Goal: Obtain resource: Obtain resource

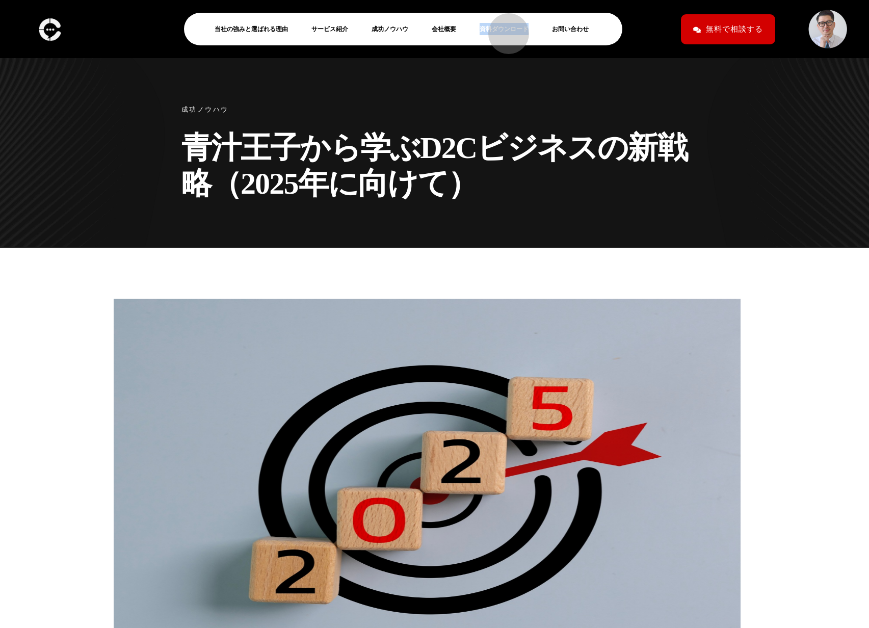
click at [503, 29] on link "資料ダウンロード" at bounding box center [507, 29] width 57 height 12
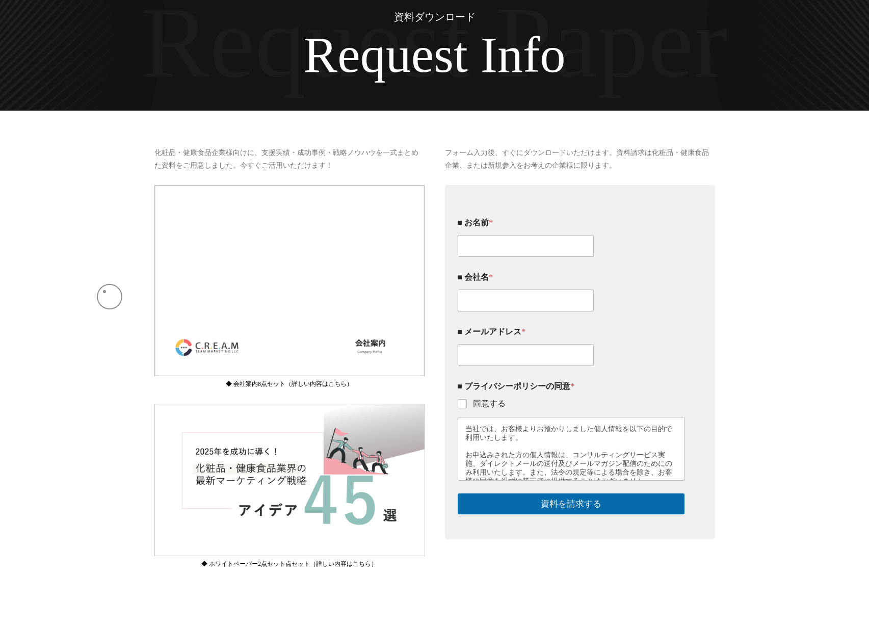
scroll to position [93, 0]
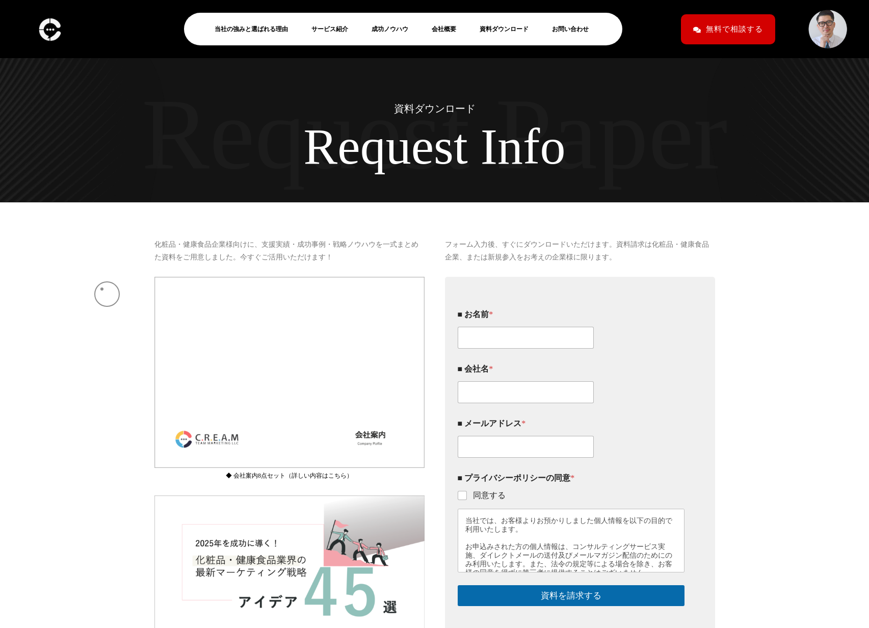
click at [102, 289] on div "化粧品・健康食品企業様向けに、支援実績・成功事例・戦略ノウハウを一式まとめた資料をご用意しました。今すぐご活用いただけます！ 会社案内8点セット 1.会社案内…" at bounding box center [434, 462] width 869 height 521
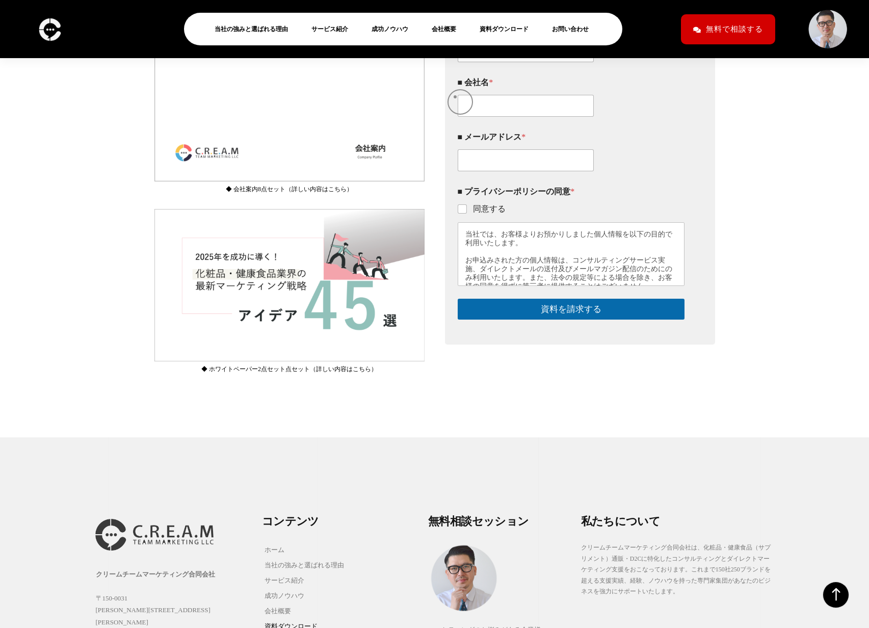
scroll to position [289, 0]
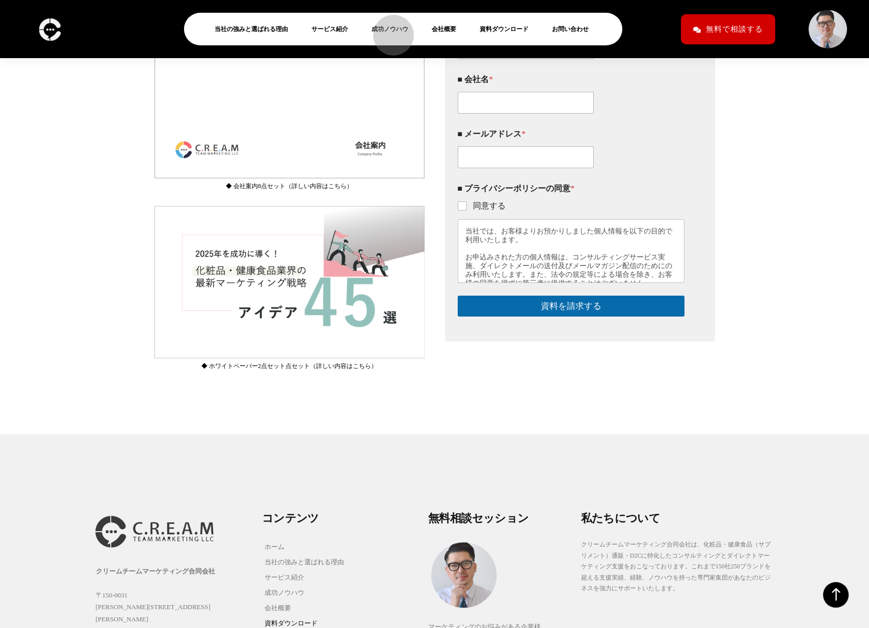
click at [388, 30] on link "成功ノウハウ" at bounding box center [393, 29] width 45 height 12
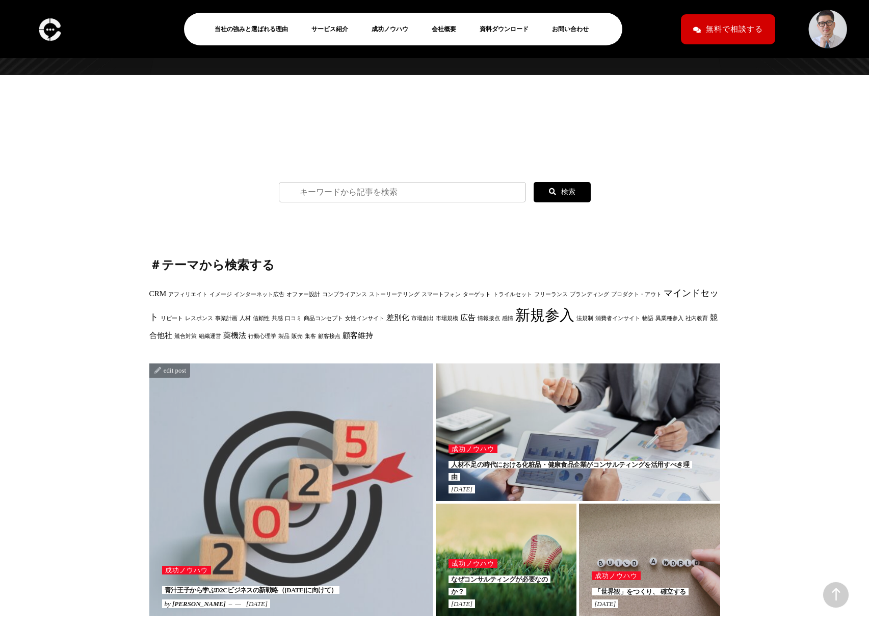
scroll to position [128, 0]
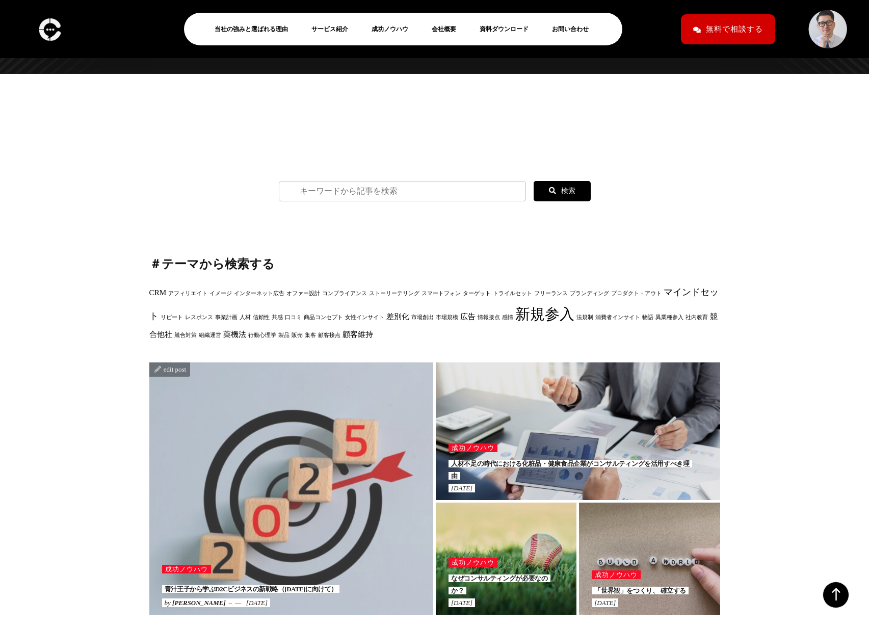
click at [314, 443] on div at bounding box center [291, 488] width 284 height 252
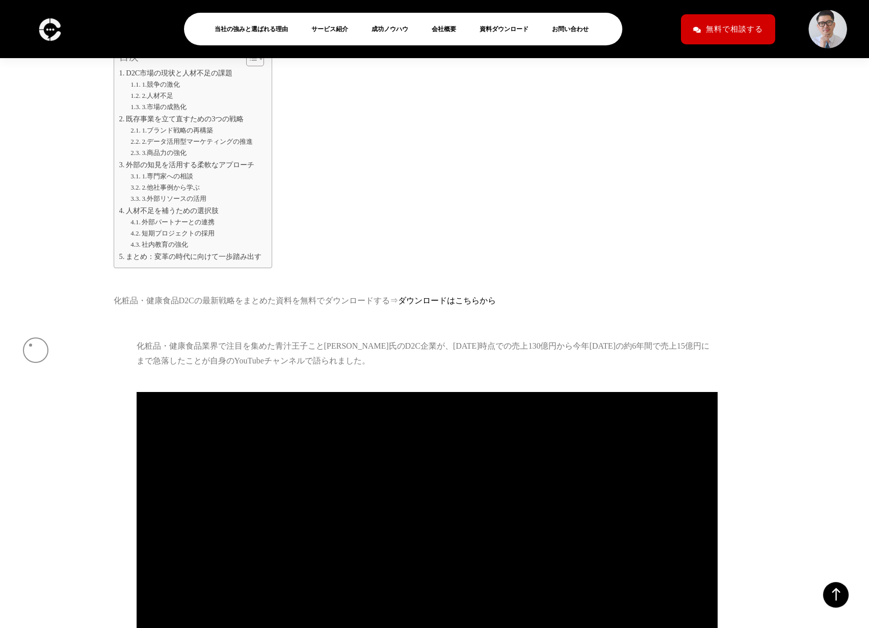
scroll to position [628, 0]
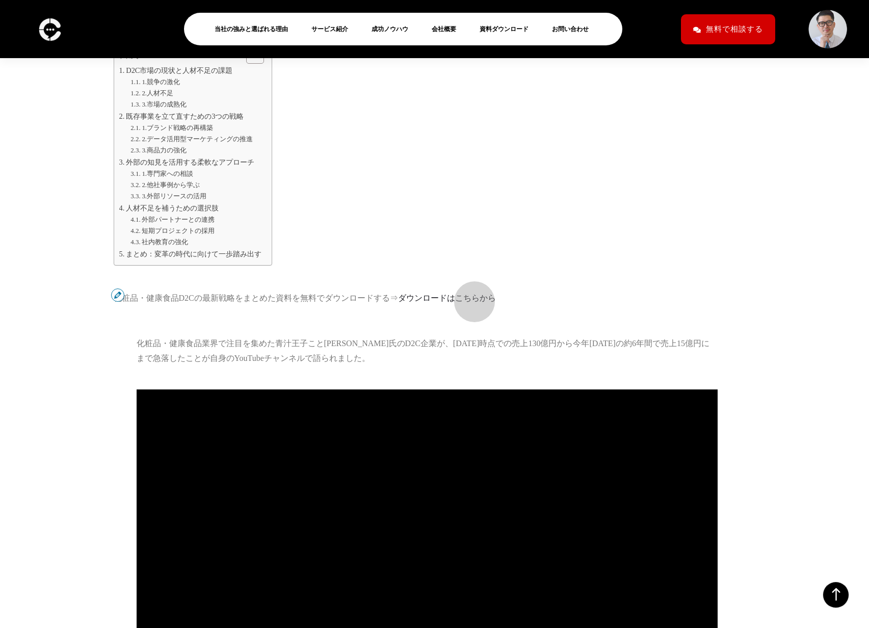
click at [469, 296] on link "ダウンロードはこちらから" at bounding box center [447, 297] width 98 height 9
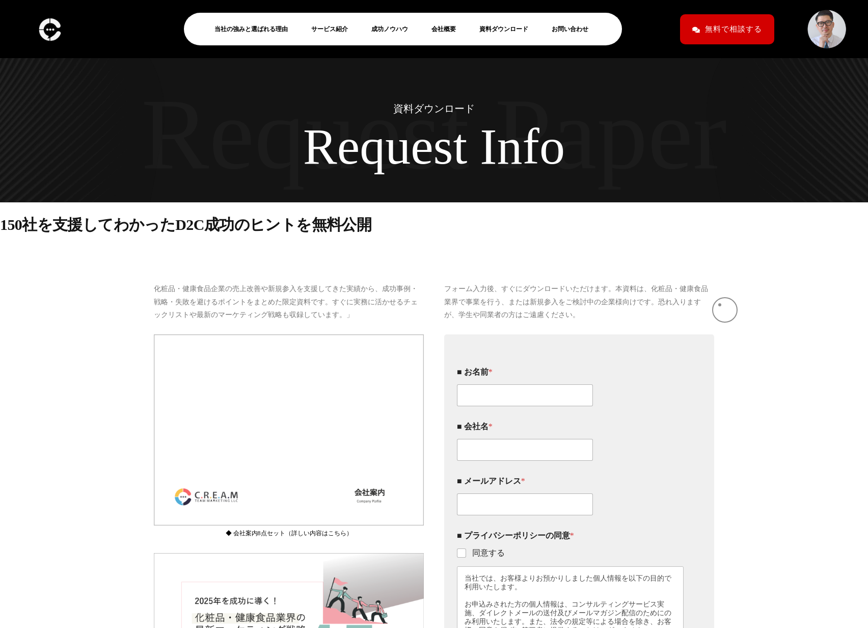
click at [720, 305] on div "フォーム入力後、すぐにダウンロードいただけます。本資料は、化粧品・健康食品業界で事業を行う、または新規参入をご検討中の企業様向けです。恐れ入りますが、学生や同…" at bounding box center [579, 513] width 290 height 483
click at [395, 29] on link "成功ノウハウ" at bounding box center [393, 29] width 45 height 12
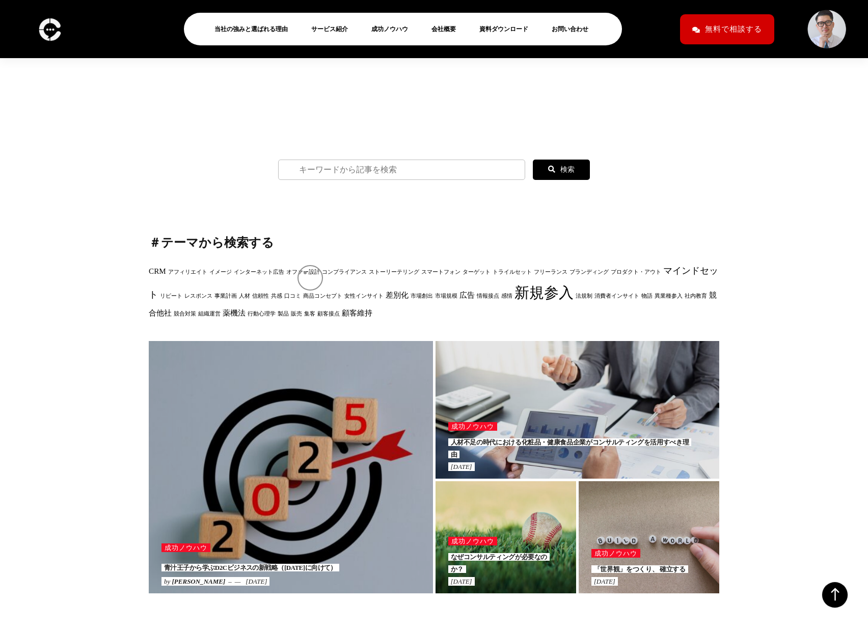
scroll to position [562, 0]
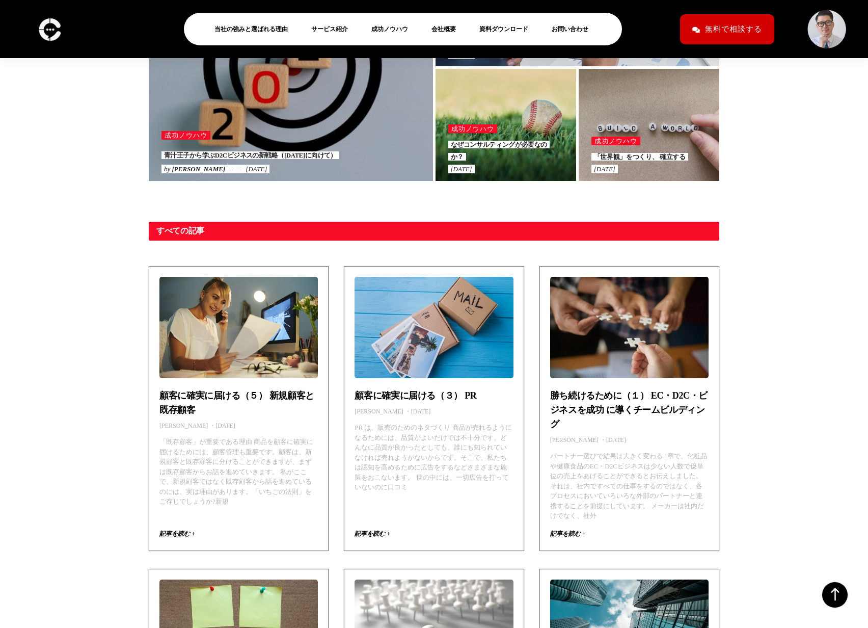
click at [233, 341] on img at bounding box center [238, 327] width 160 height 107
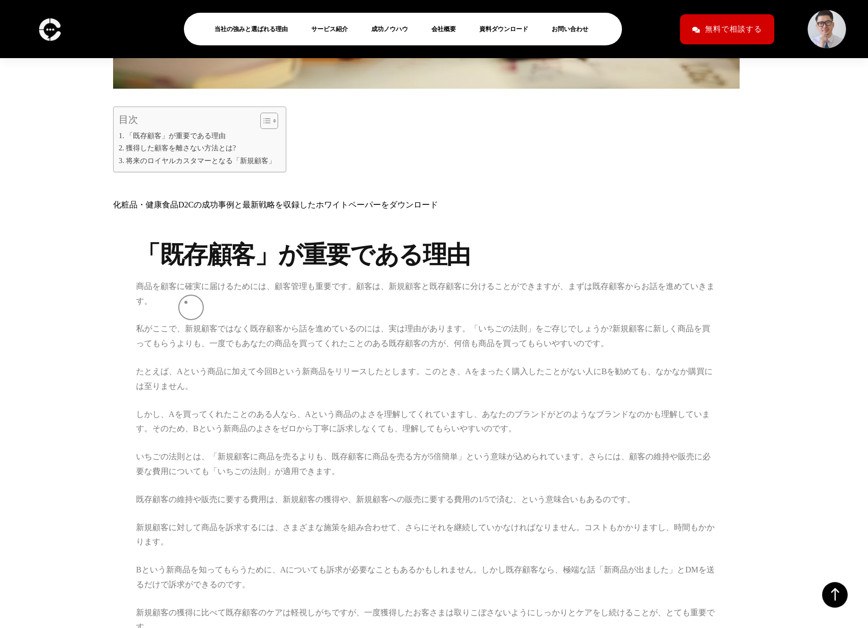
scroll to position [647, 0]
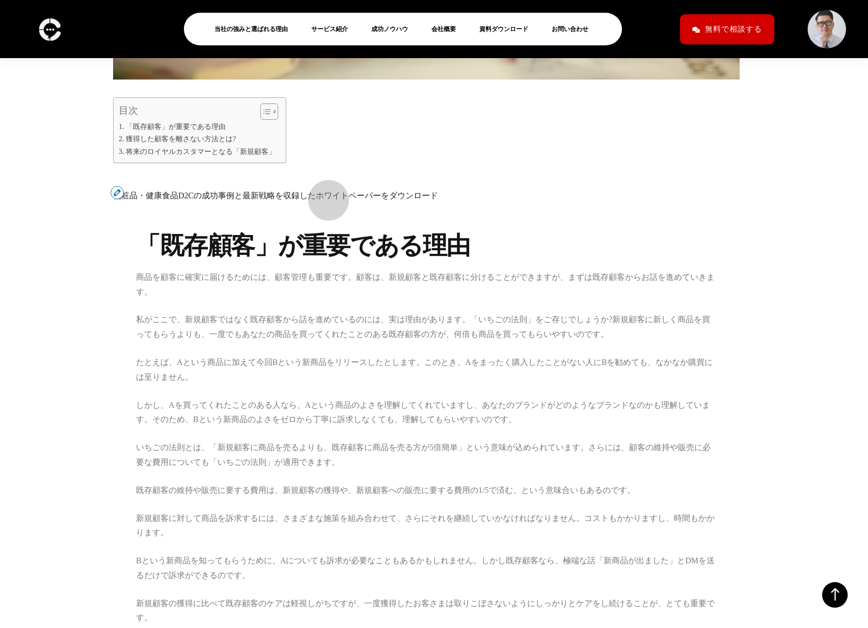
click at [323, 195] on link "化粧品・健康食品D2Cの成功事例と最新戦略を収録したホワイトペーパーをダウンロード" at bounding box center [275, 195] width 325 height 9
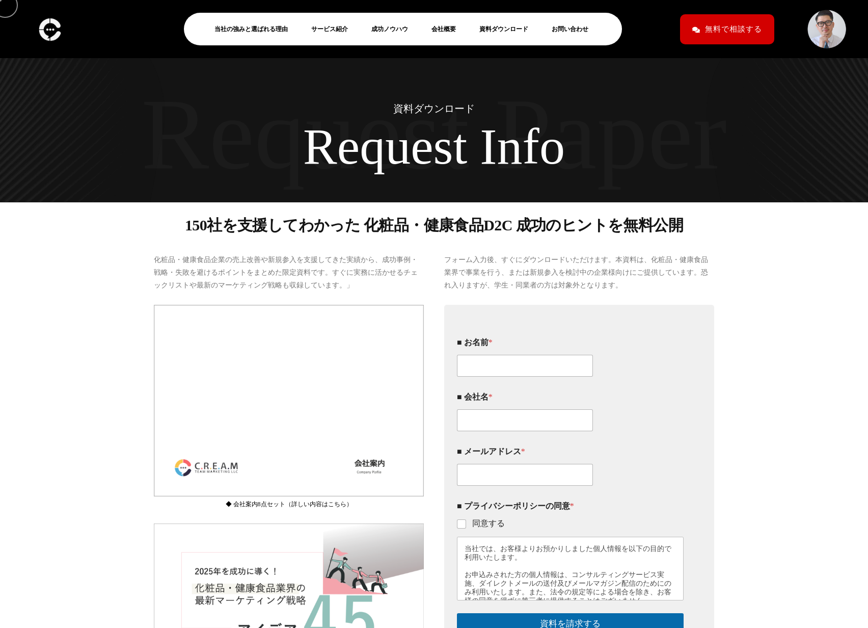
click at [770, 391] on div "化粧品・健康食品企業の売上改善や新規参入を支援してきた実績から、成功事例・戦略・失敗を避けるポイントをまとめた限定資料です。すぐに実務に活かせるチェックリスト…" at bounding box center [434, 492] width 868 height 519
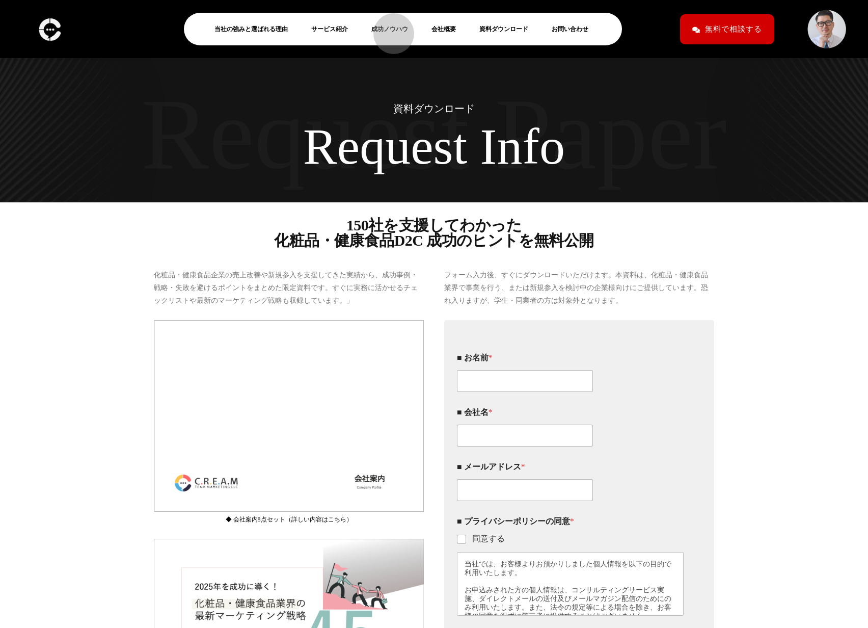
click at [389, 29] on link "成功ノウハウ" at bounding box center [393, 29] width 45 height 12
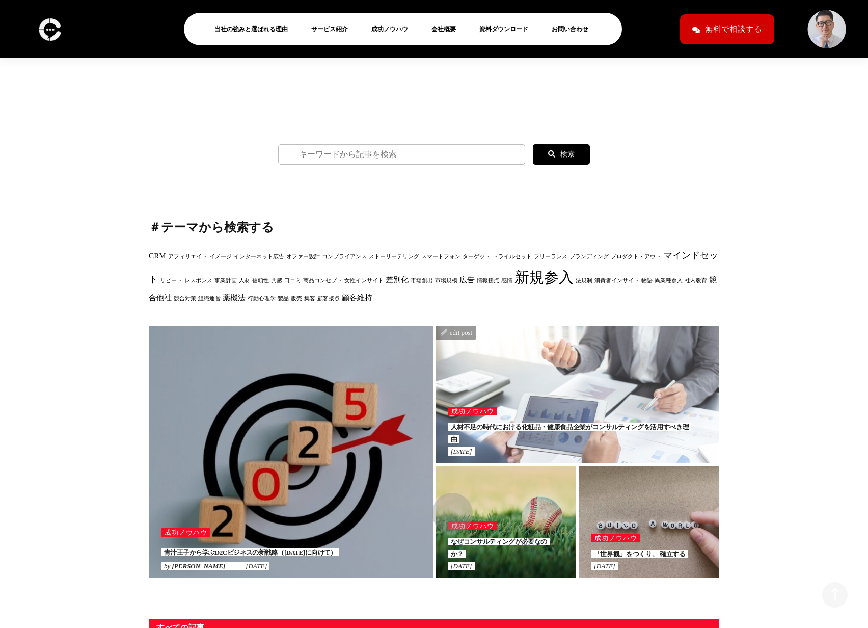
scroll to position [203, 0]
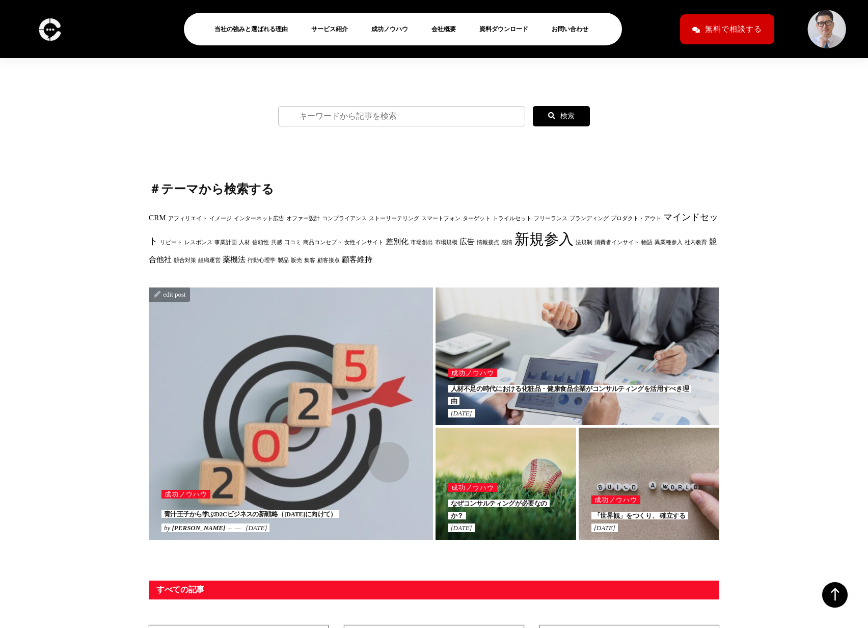
click at [384, 457] on div at bounding box center [291, 413] width 284 height 252
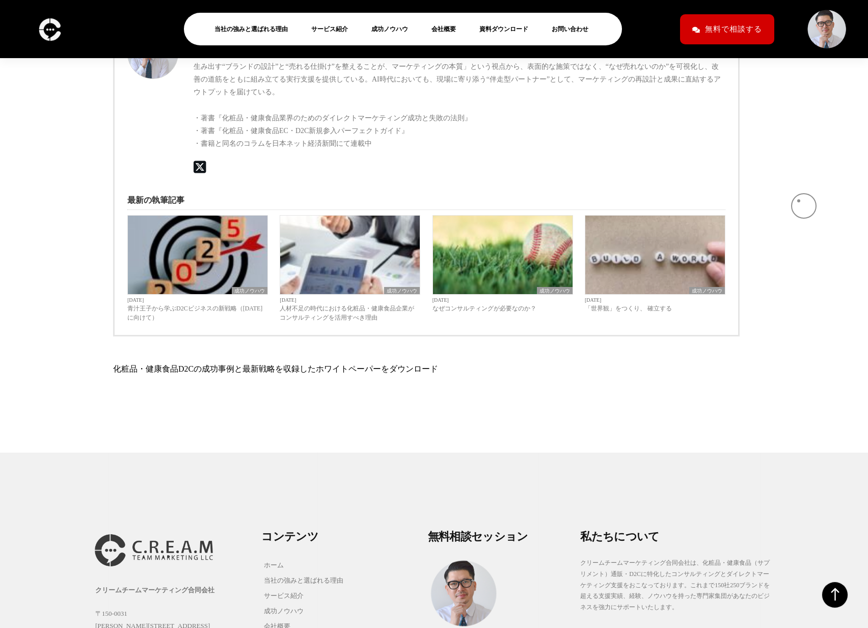
scroll to position [2960, 0]
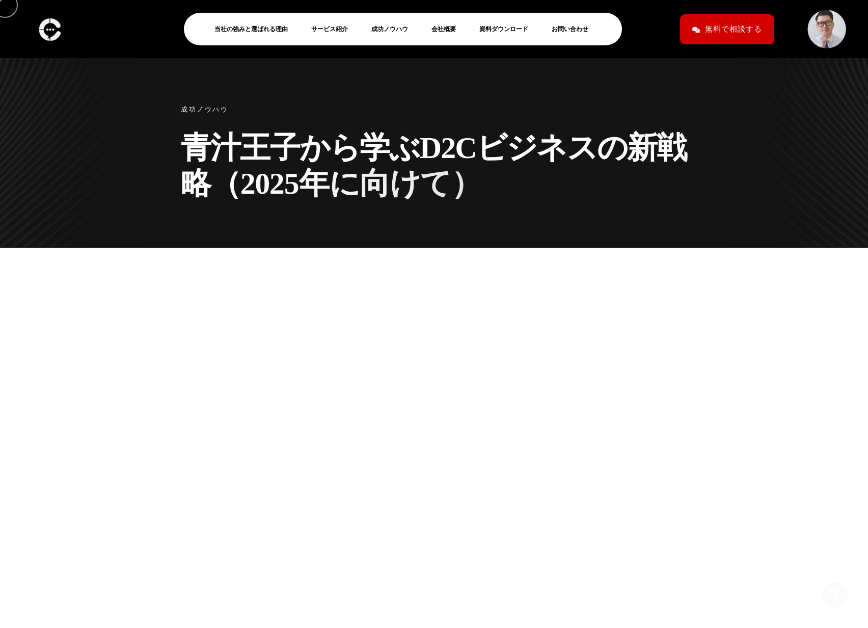
scroll to position [2975, 0]
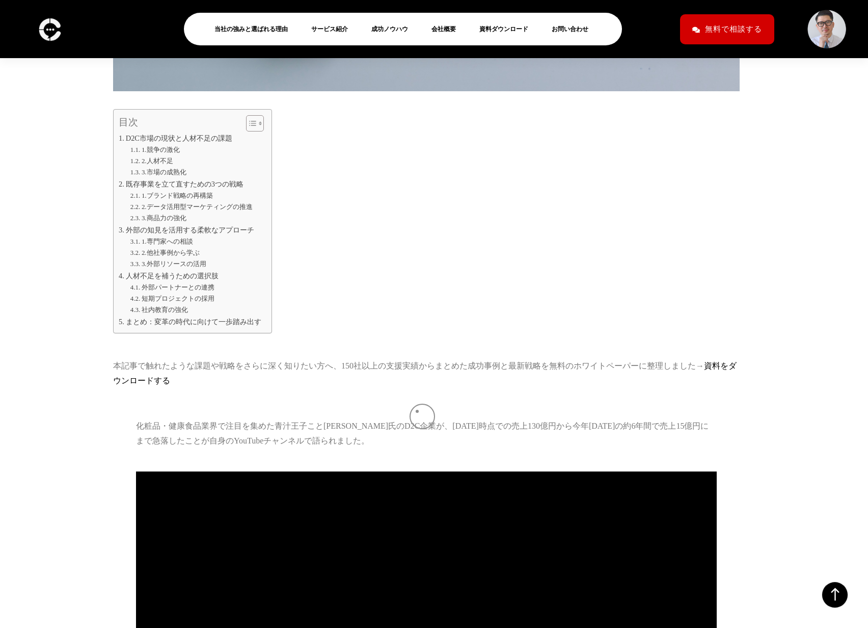
scroll to position [756, 0]
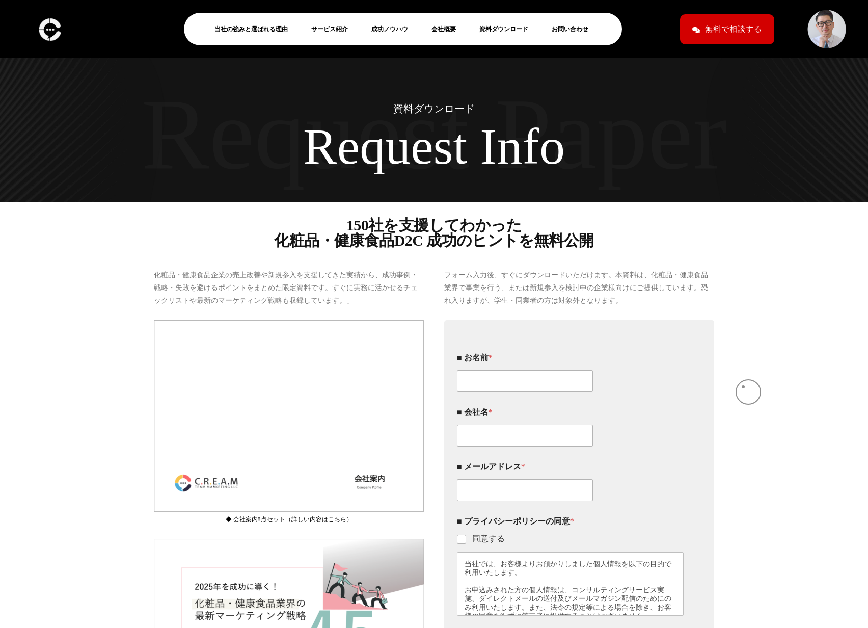
click at [743, 387] on div "化粧品・健康食品企業の売上改善や新規参入を支援してきた実績から、成功事例・戦略・失敗を避けるポイントをまとめた限定資料です。すぐに実務に活かせるチェックリスト…" at bounding box center [434, 507] width 868 height 519
